Goal: Task Accomplishment & Management: Use online tool/utility

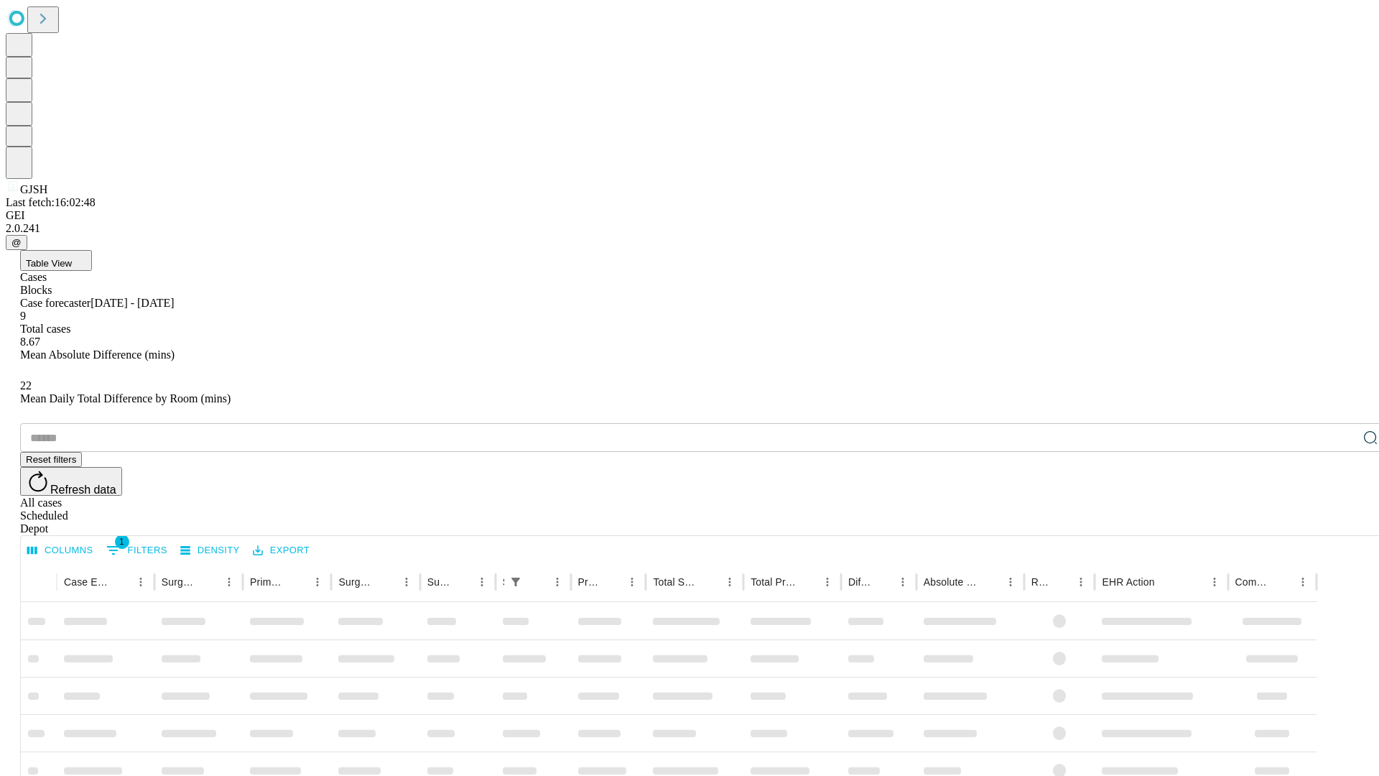
click at [1342, 522] on div "Depot" at bounding box center [703, 528] width 1367 height 13
